Goal: Task Accomplishment & Management: Use online tool/utility

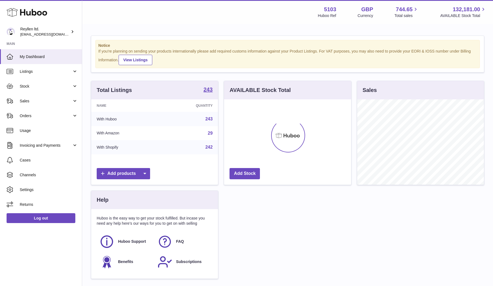
scroll to position [85, 127]
click at [38, 100] on span "Sales" at bounding box center [46, 101] width 52 height 5
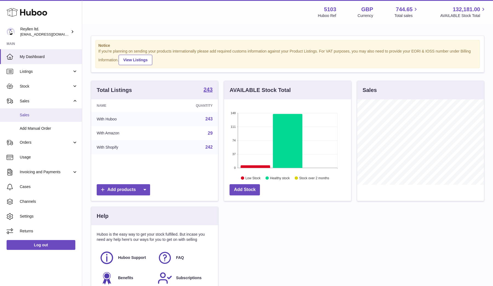
click at [38, 114] on span "Sales" at bounding box center [49, 115] width 58 height 5
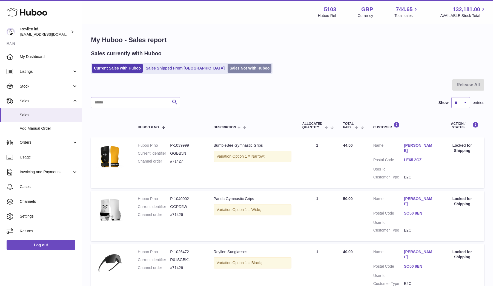
click at [228, 67] on link "Sales Not With Huboo" at bounding box center [250, 68] width 44 height 9
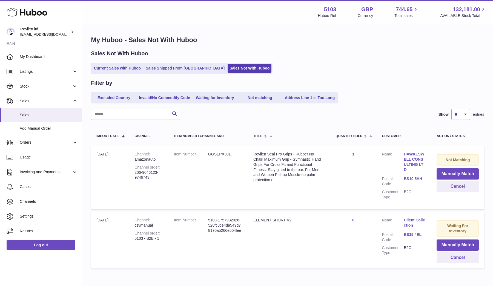
click at [212, 152] on dd "GGSEPX301" at bounding box center [225, 154] width 34 height 5
click at [447, 174] on button "Manually Match" at bounding box center [458, 173] width 42 height 11
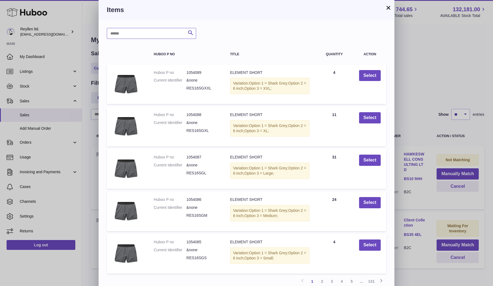
click at [160, 36] on input "text" at bounding box center [151, 33] width 89 height 11
paste input "*"
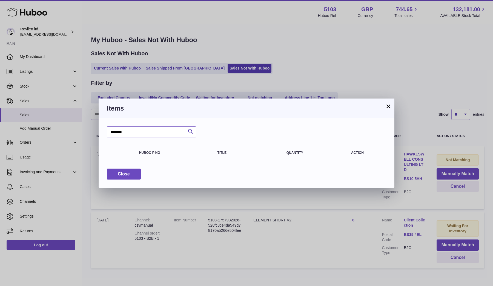
type input "********"
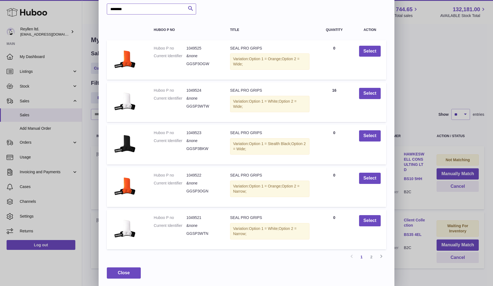
scroll to position [24, 0]
click at [372, 257] on link "2" at bounding box center [372, 258] width 10 height 10
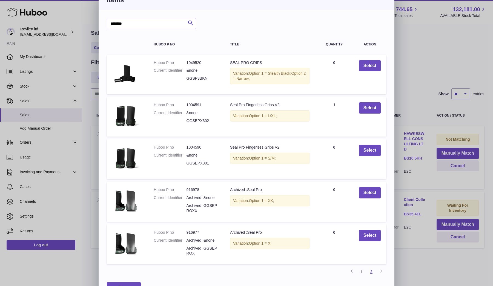
scroll to position [24, 0]
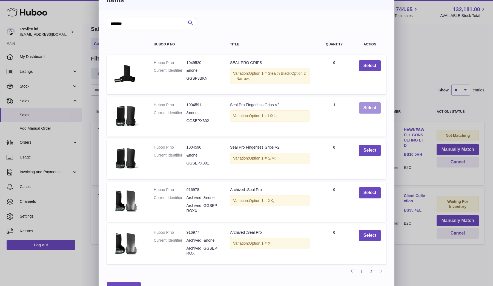
click at [370, 107] on button "Select" at bounding box center [370, 107] width 22 height 11
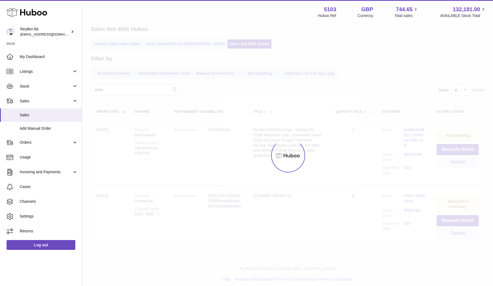
scroll to position [0, 0]
